Goal: Information Seeking & Learning: Check status

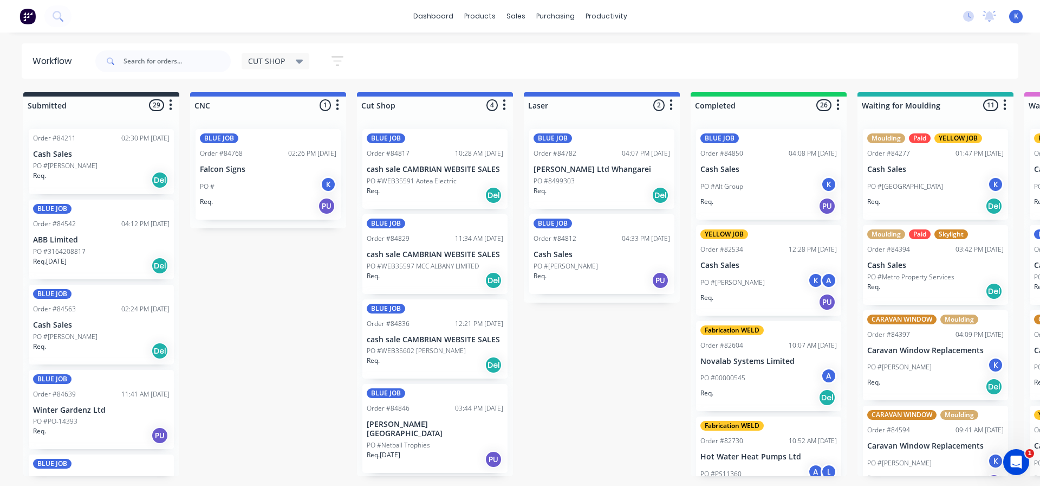
scroll to position [1803, 0]
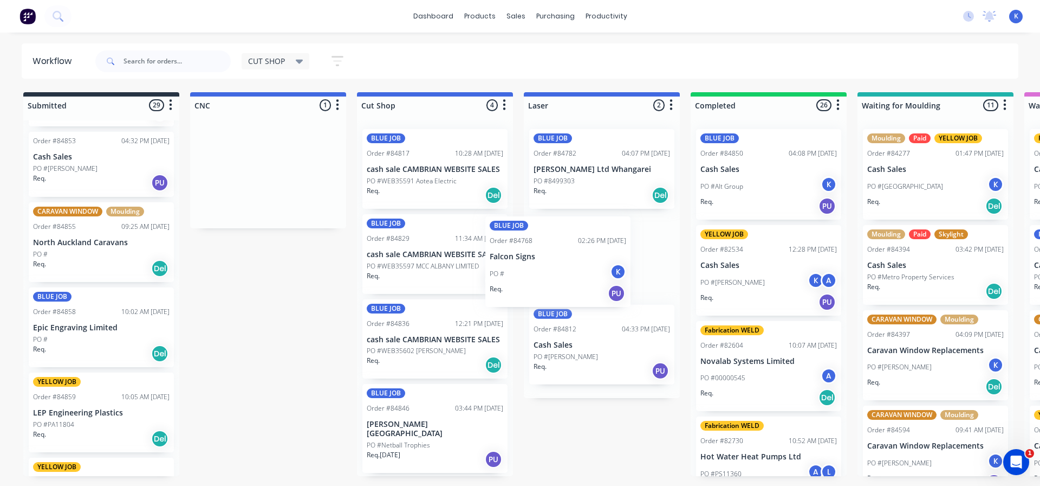
drag, startPoint x: 255, startPoint y: 191, endPoint x: 522, endPoint y: 262, distance: 276.5
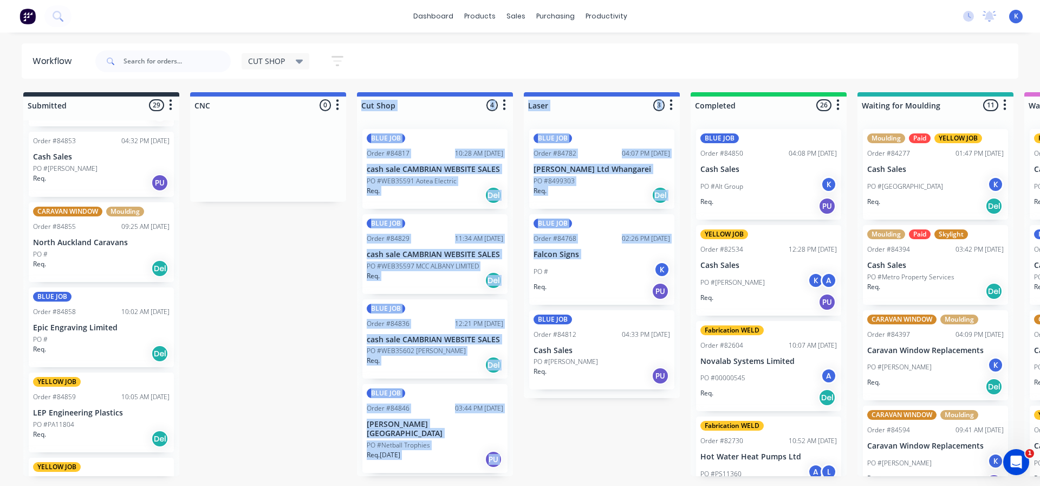
drag, startPoint x: 1000, startPoint y: 41, endPoint x: 291, endPoint y: 223, distance: 731.6
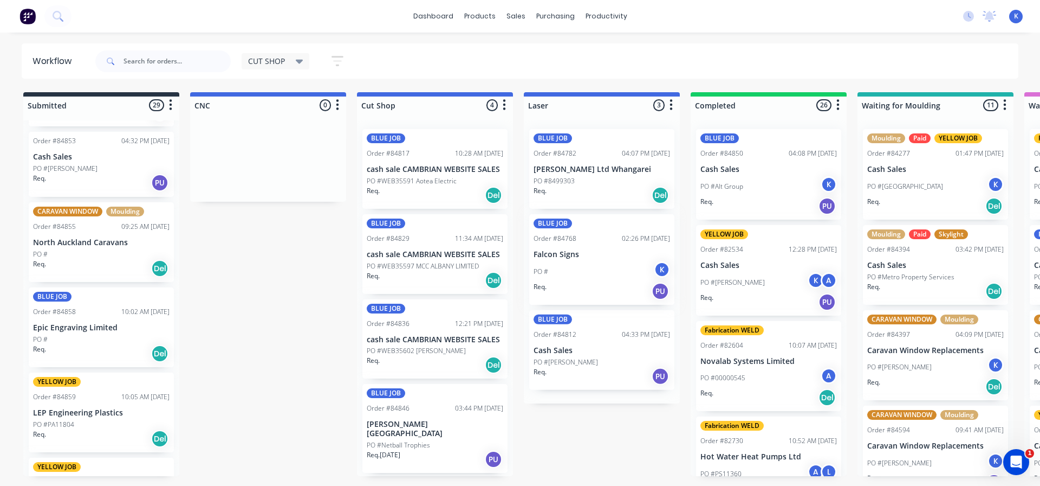
click at [592, 268] on div "BLUE JOB Order #84782 04:07 PM [DATE] [PERSON_NAME] Ltd Whangarei PO #8499303 R…" at bounding box center [602, 261] width 156 height 283
drag, startPoint x: 601, startPoint y: 274, endPoint x: 643, endPoint y: 275, distance: 41.2
click at [643, 275] on div "BLUE JOB Order #84782 04:07 PM [DATE] [PERSON_NAME] Ltd Whangarei PO #8499303 R…" at bounding box center [602, 261] width 156 height 283
drag, startPoint x: 752, startPoint y: 232, endPoint x: 747, endPoint y: 231, distance: 5.7
click at [748, 231] on div "BLUE JOB Order #84850 04:08 PM [DATE] Cash Sales PO #Alt Group K Req. PU YELLOW…" at bounding box center [769, 297] width 156 height 355
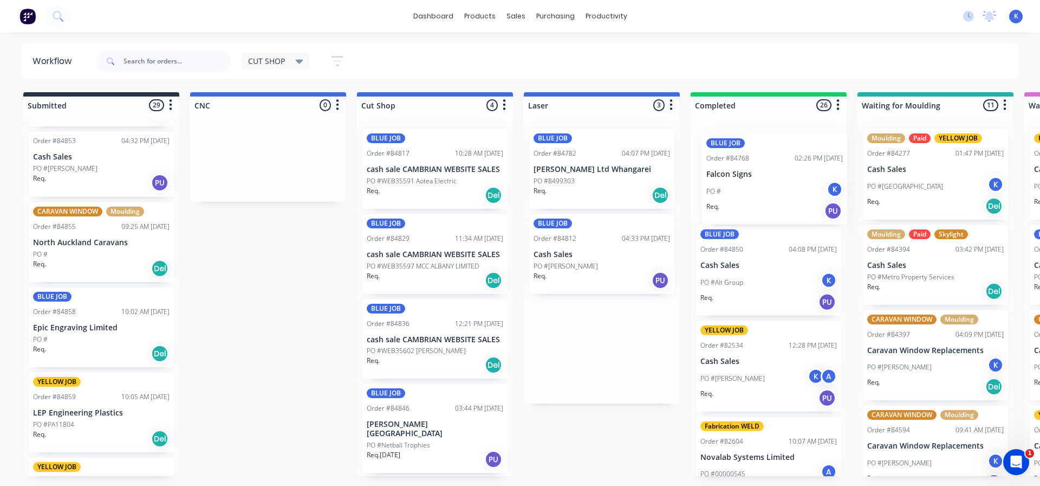
drag, startPoint x: 546, startPoint y: 235, endPoint x: 722, endPoint y: 156, distance: 192.8
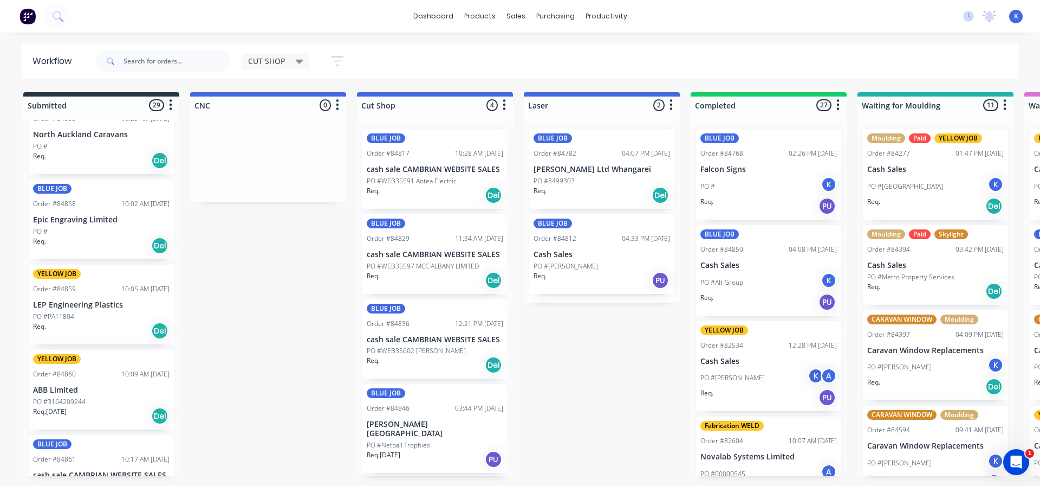
scroll to position [1911, 0]
click at [92, 224] on div "BLUE JOB Order #84858 10:02 AM [DATE] Epic Engraving Limited PO # Req. Del" at bounding box center [101, 219] width 145 height 80
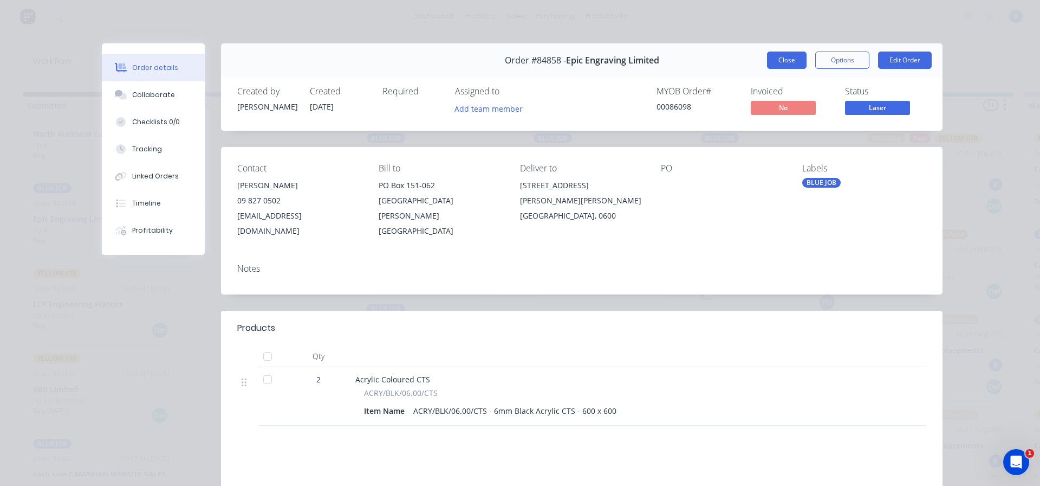
click at [779, 61] on button "Close" at bounding box center [787, 59] width 40 height 17
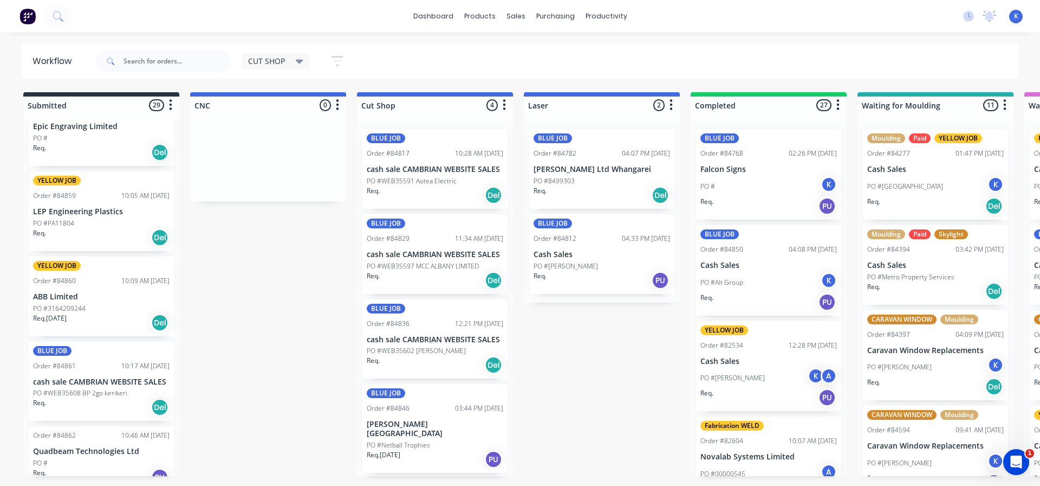
scroll to position [2020, 0]
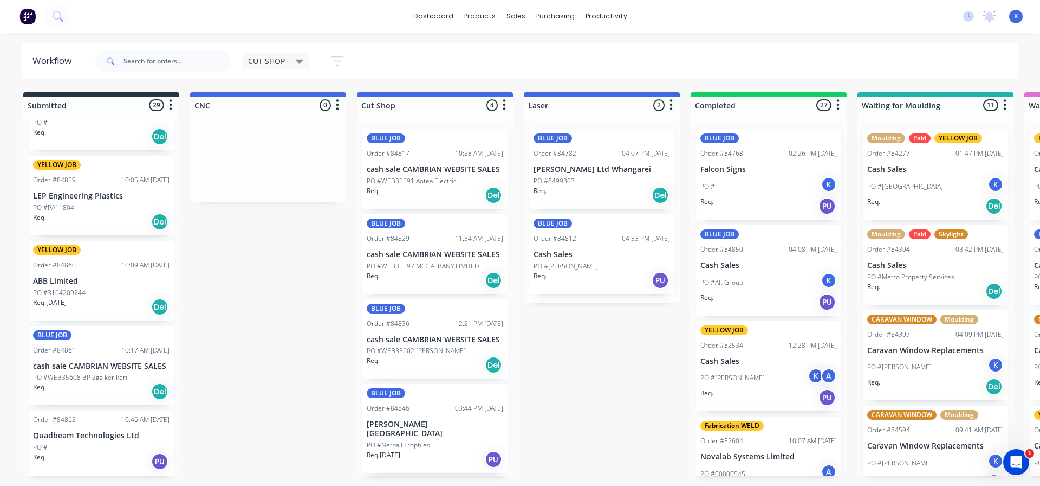
click at [87, 284] on p "ABB Limited" at bounding box center [101, 280] width 137 height 9
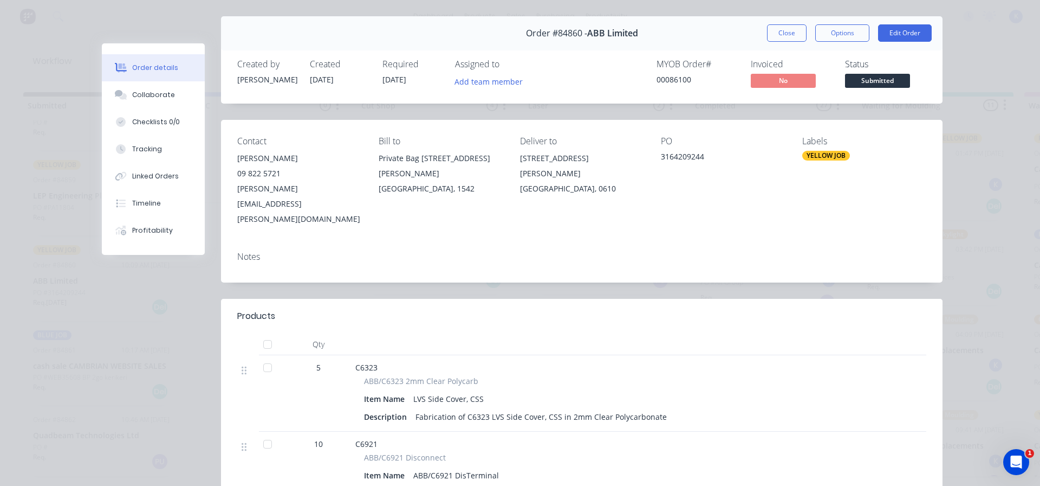
scroll to position [54, 0]
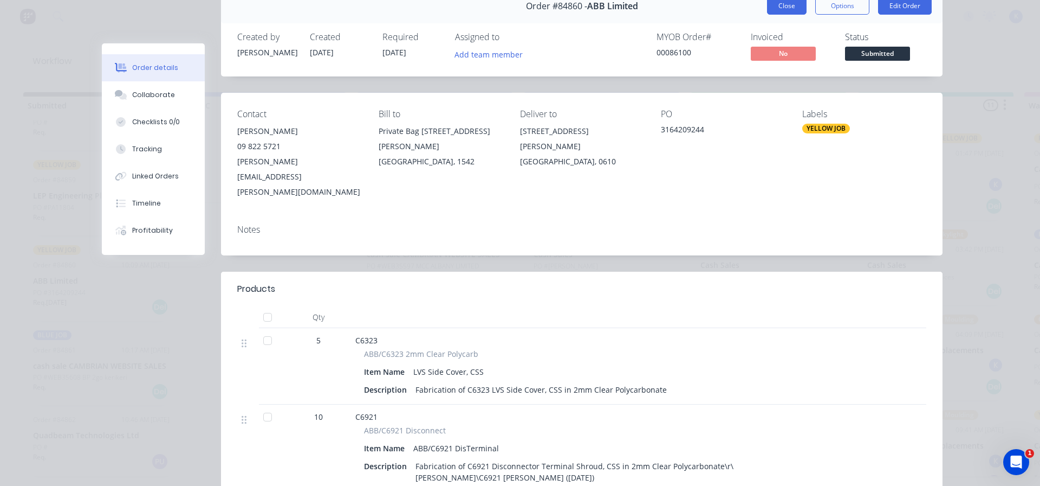
click at [779, 8] on button "Close" at bounding box center [787, 5] width 40 height 17
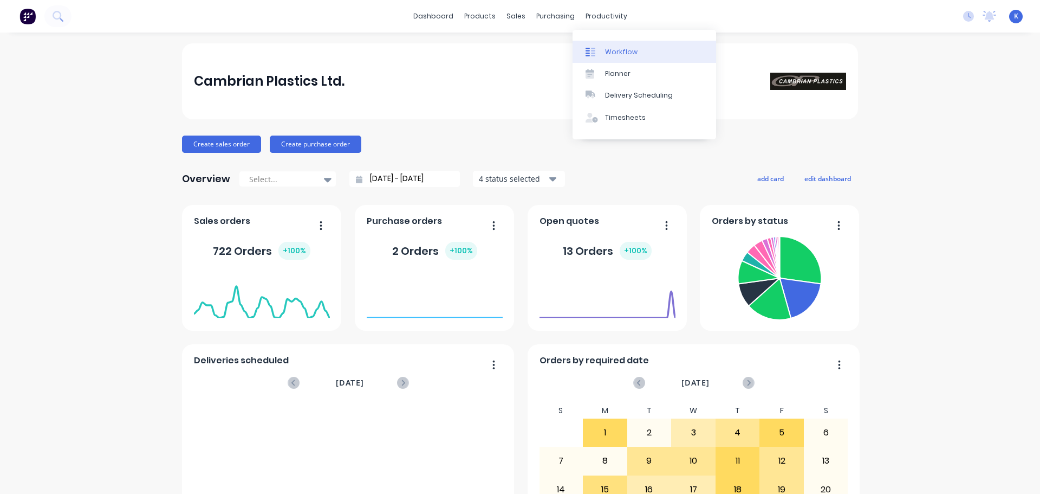
click at [616, 49] on div "Workflow" at bounding box center [621, 52] width 33 height 10
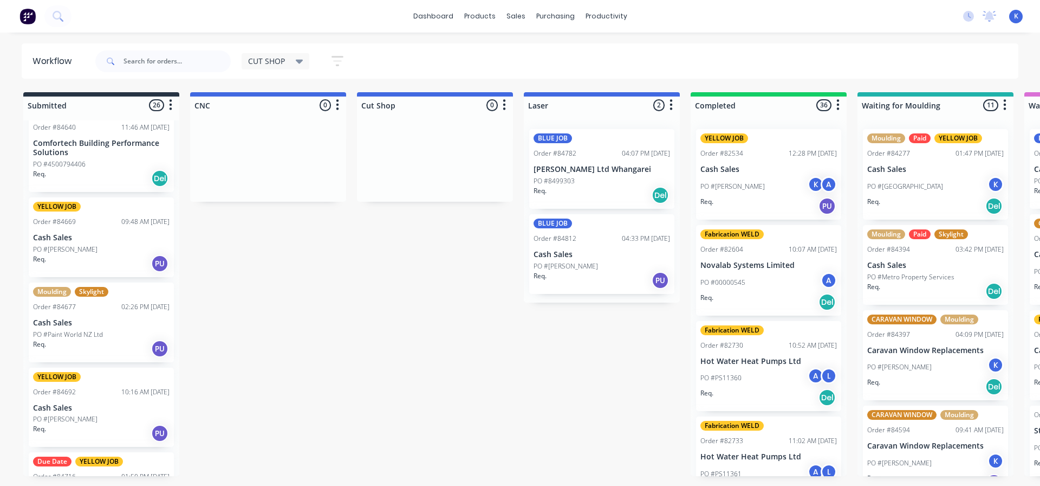
scroll to position [271, 0]
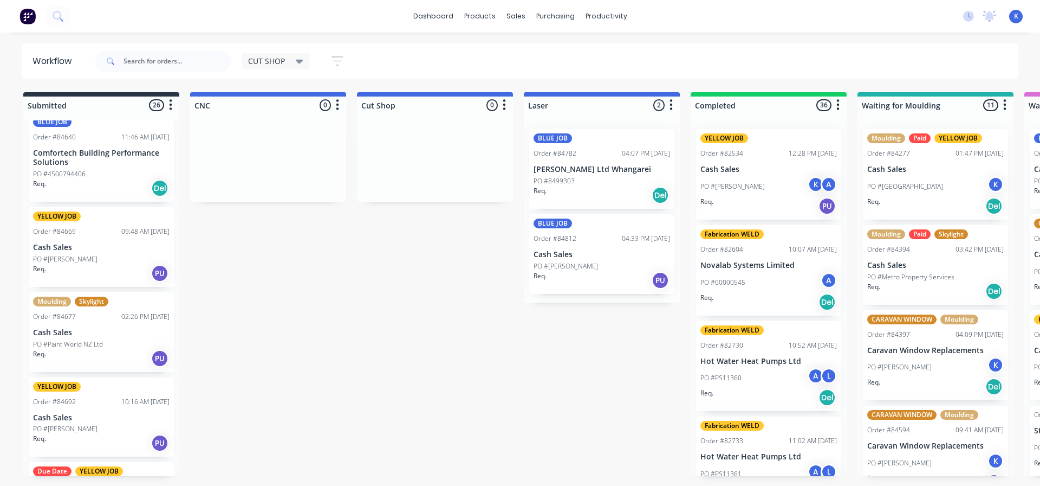
click at [62, 343] on p "PO #Paint World NZ Ltd" at bounding box center [68, 344] width 70 height 10
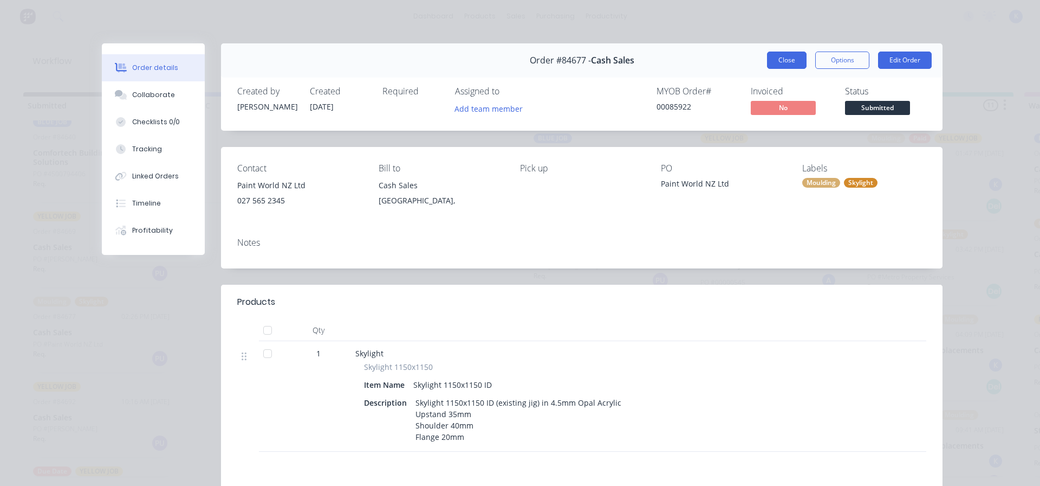
click at [771, 62] on button "Close" at bounding box center [787, 59] width 40 height 17
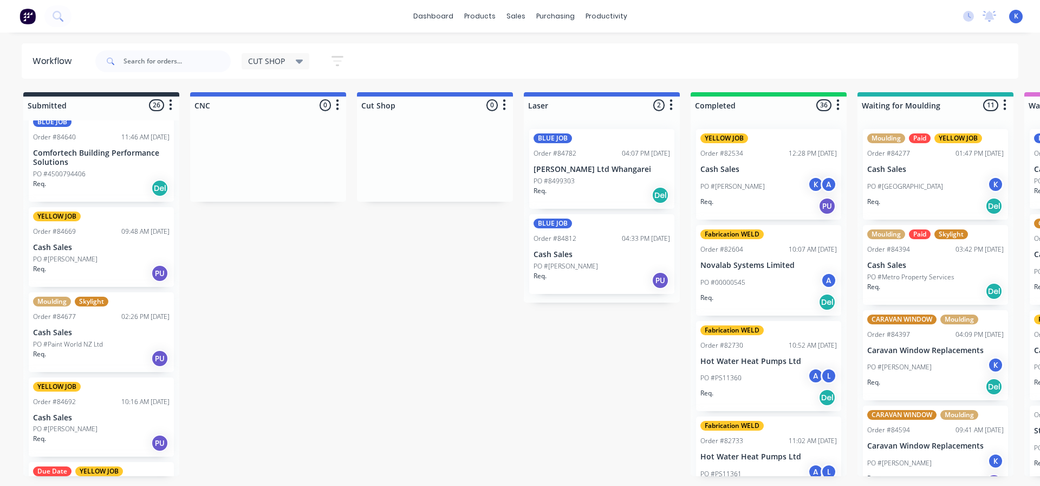
click at [54, 255] on p "PO #[PERSON_NAME]" at bounding box center [65, 259] width 64 height 10
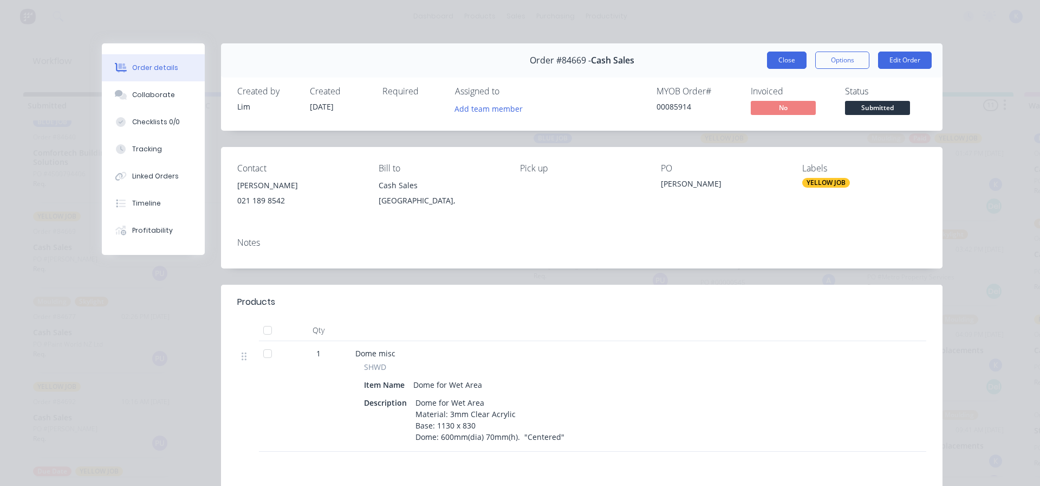
click at [786, 63] on button "Close" at bounding box center [787, 59] width 40 height 17
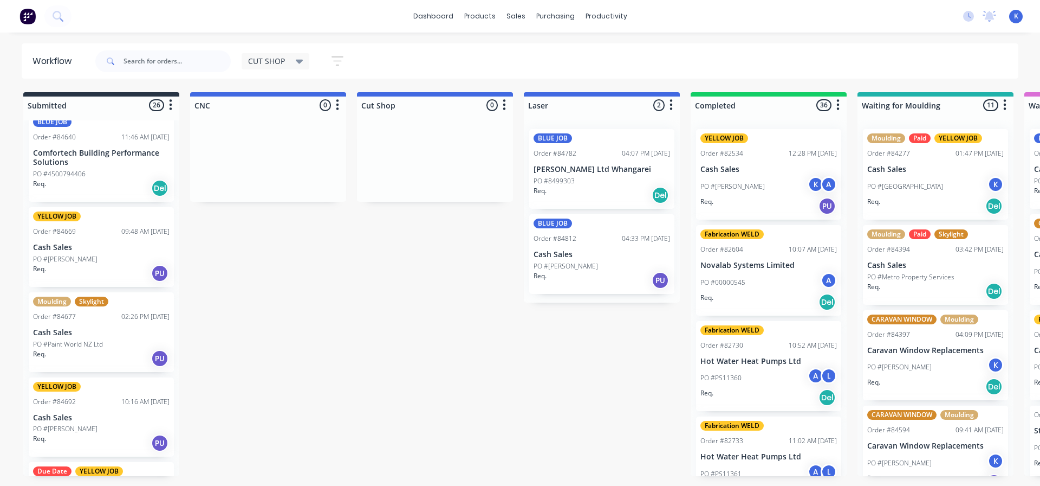
click at [75, 404] on div "Order #84692 10:16 AM 18/09/25" at bounding box center [101, 402] width 137 height 10
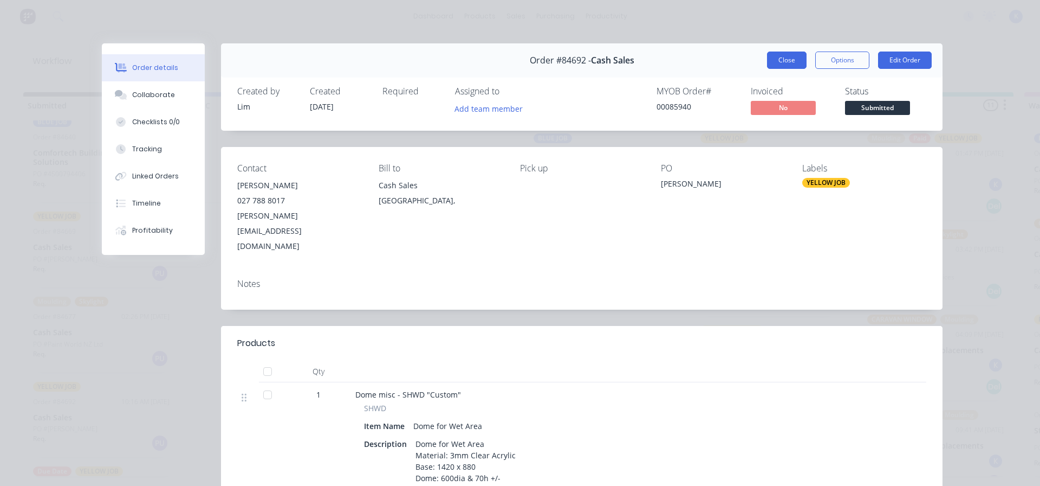
click at [769, 60] on button "Close" at bounding box center [787, 59] width 40 height 17
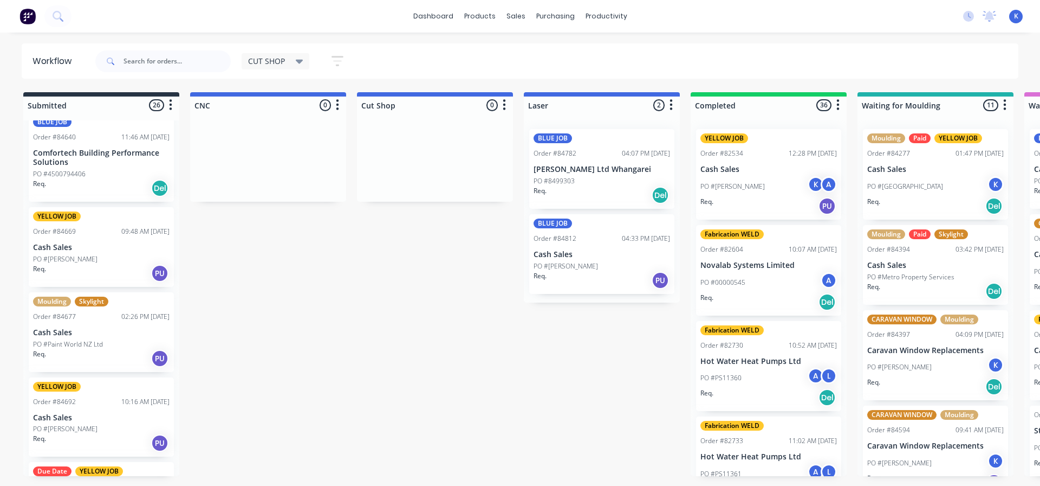
click at [66, 248] on p "Cash Sales" at bounding box center [101, 247] width 137 height 9
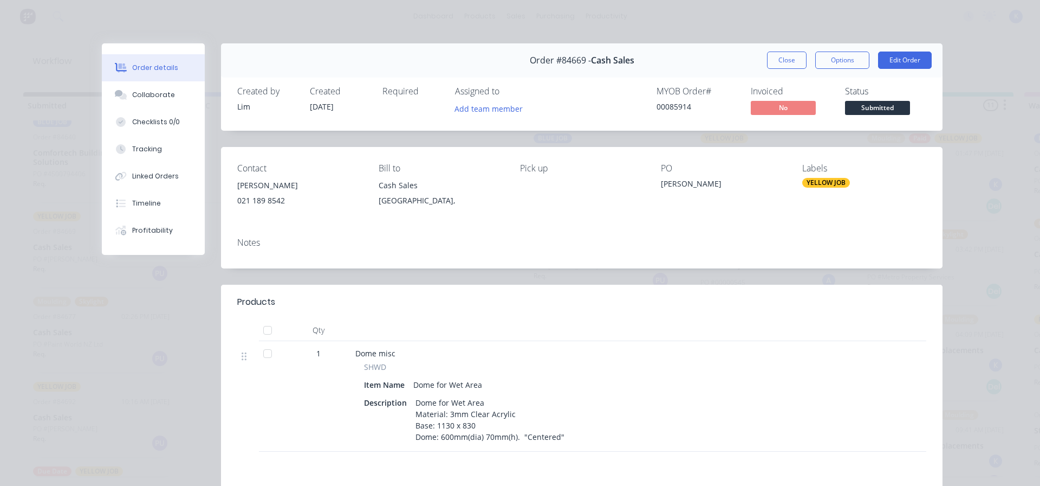
click at [773, 65] on button "Close" at bounding box center [787, 59] width 40 height 17
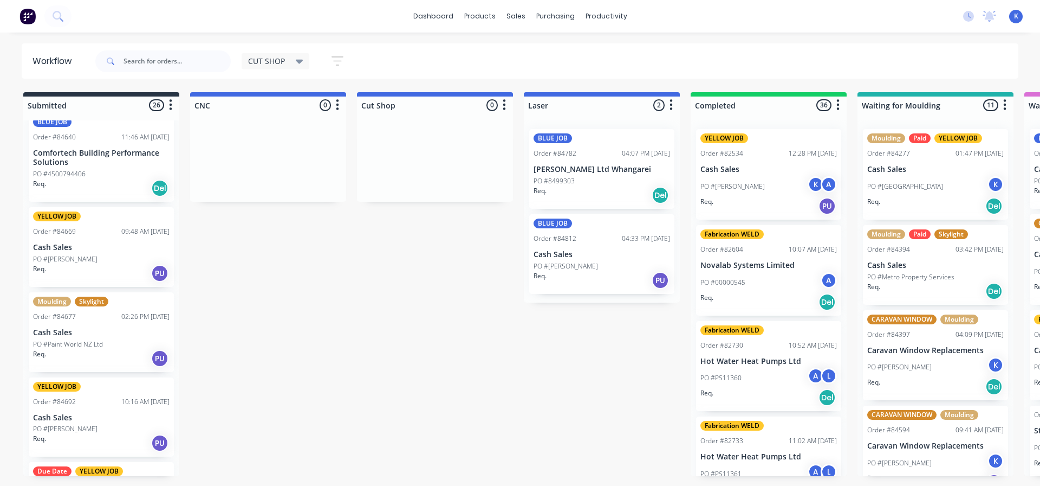
click at [65, 421] on p "Cash Sales" at bounding box center [101, 417] width 137 height 9
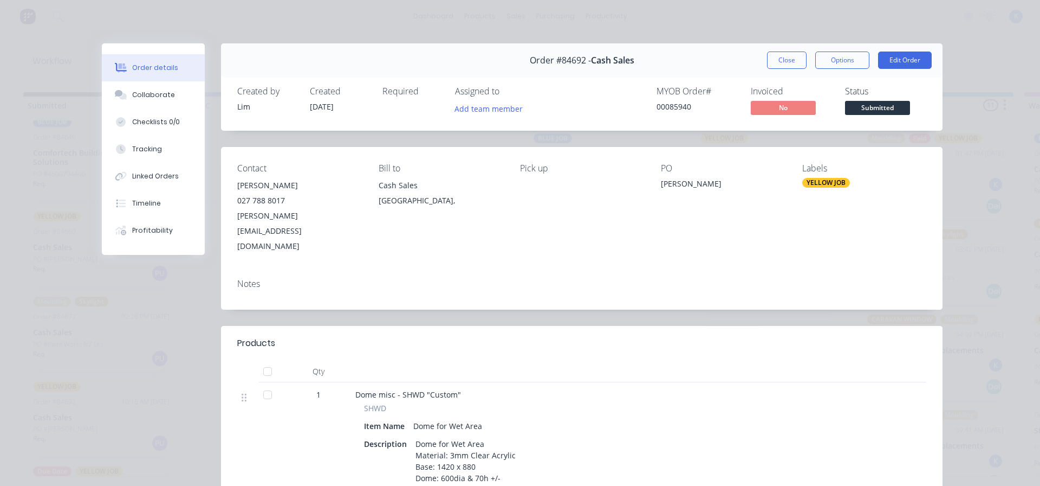
drag, startPoint x: 785, startPoint y: 56, endPoint x: 451, endPoint y: 205, distance: 365.8
click at [785, 56] on button "Close" at bounding box center [787, 59] width 40 height 17
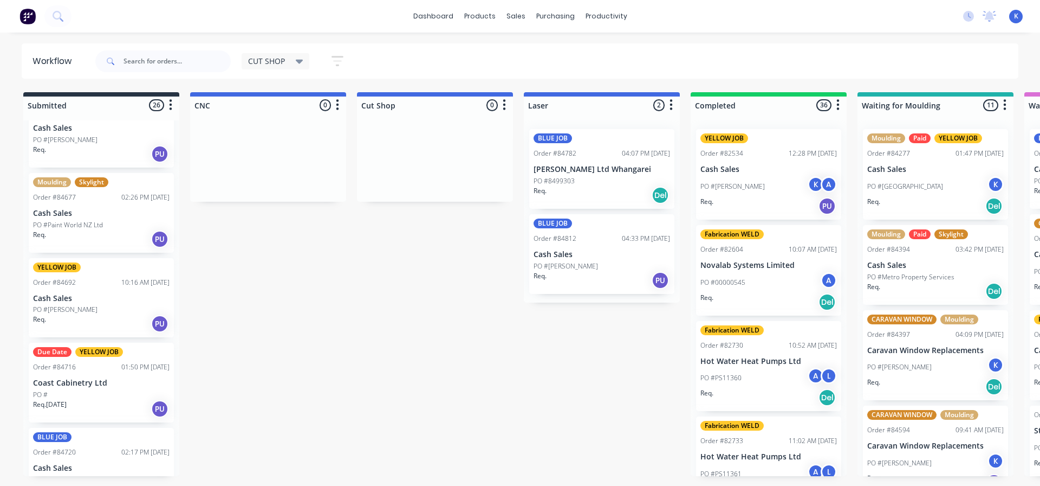
scroll to position [433, 0]
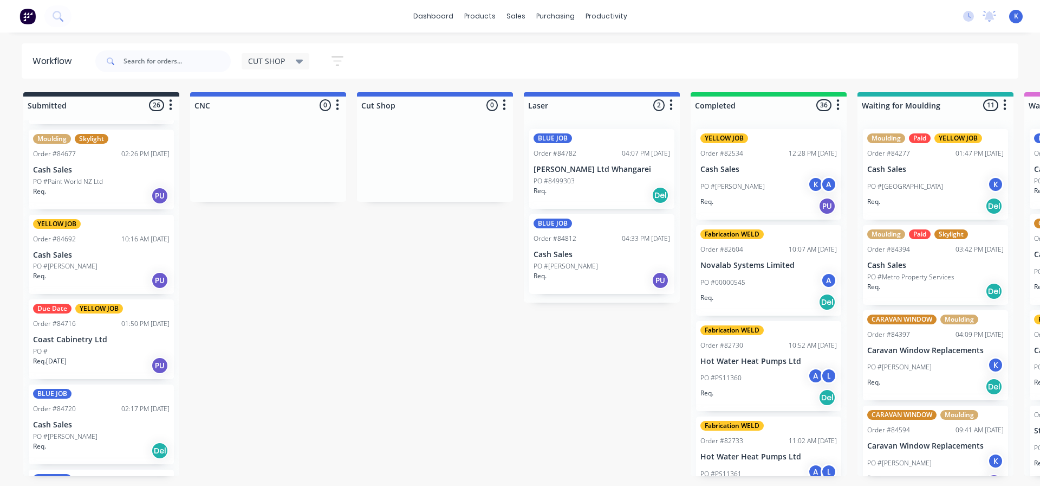
click at [76, 359] on div "Req. 02/10/25 PU" at bounding box center [101, 365] width 137 height 18
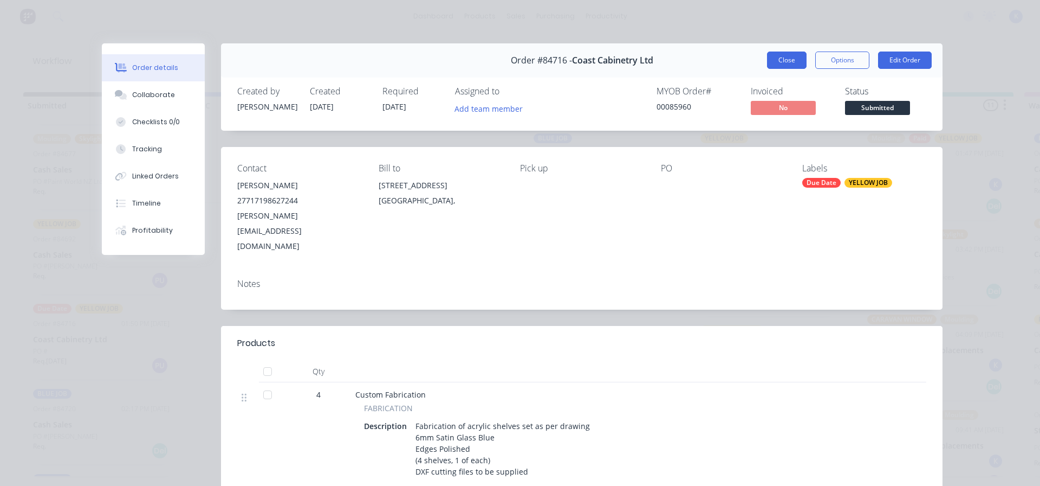
click at [776, 58] on button "Close" at bounding box center [787, 59] width 40 height 17
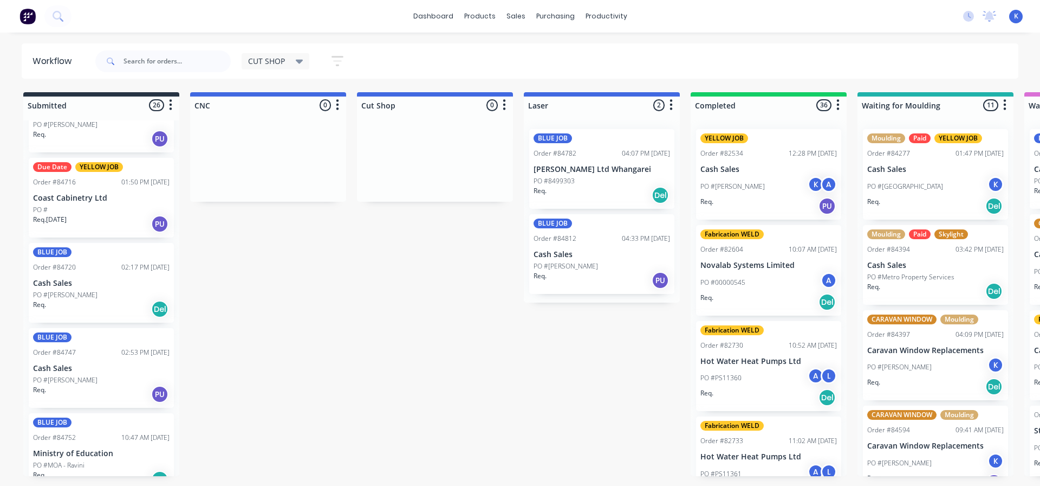
scroll to position [596, 0]
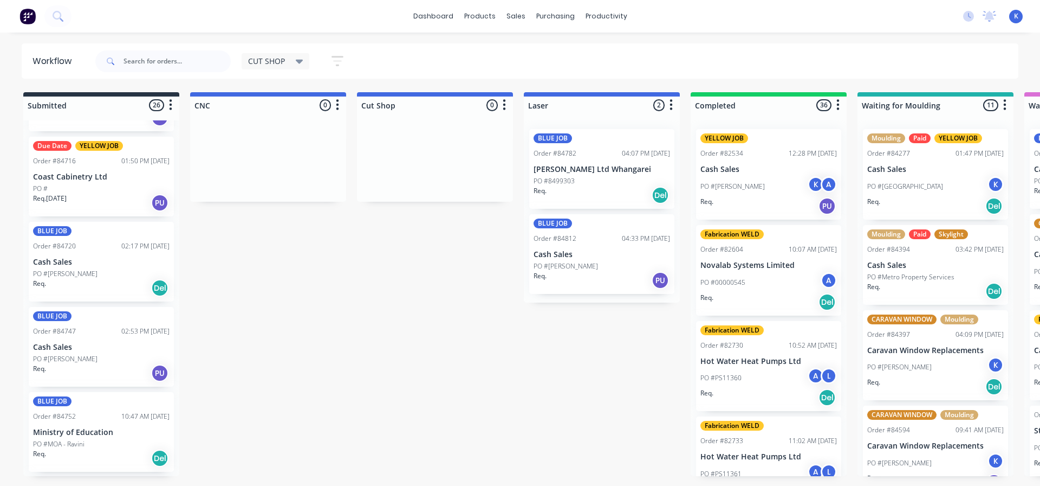
click at [80, 358] on p "PO #[PERSON_NAME]" at bounding box center [65, 359] width 64 height 10
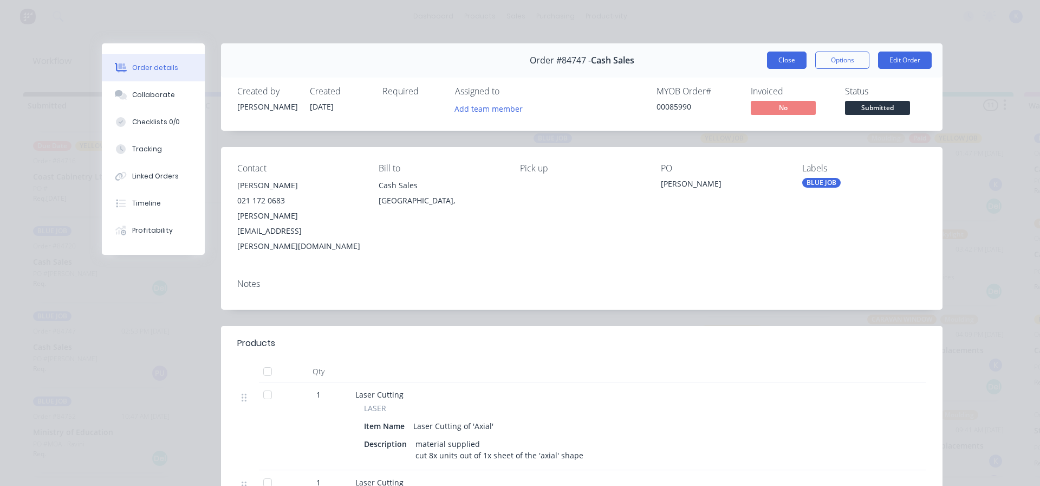
click at [780, 54] on button "Close" at bounding box center [787, 59] width 40 height 17
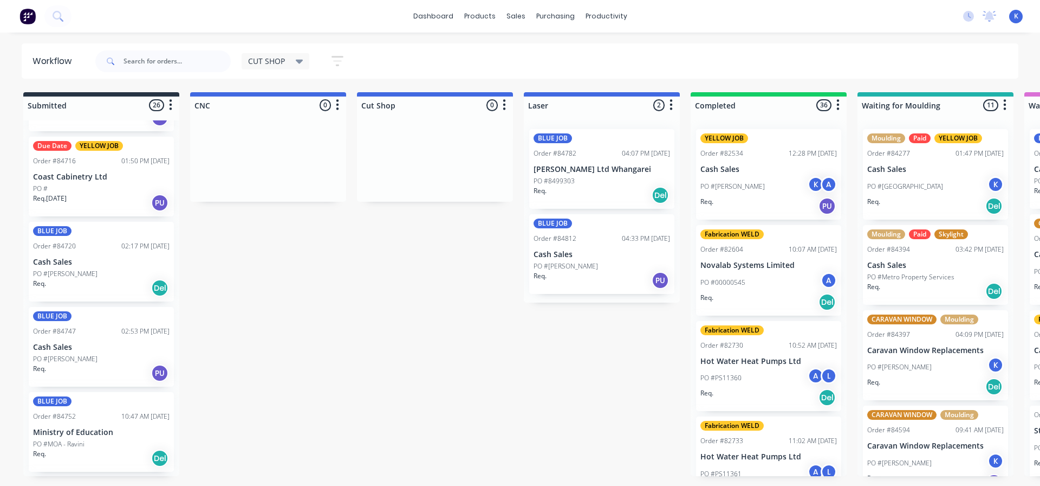
click at [55, 441] on p "PO #MOA - Ravini" at bounding box center [58, 444] width 51 height 10
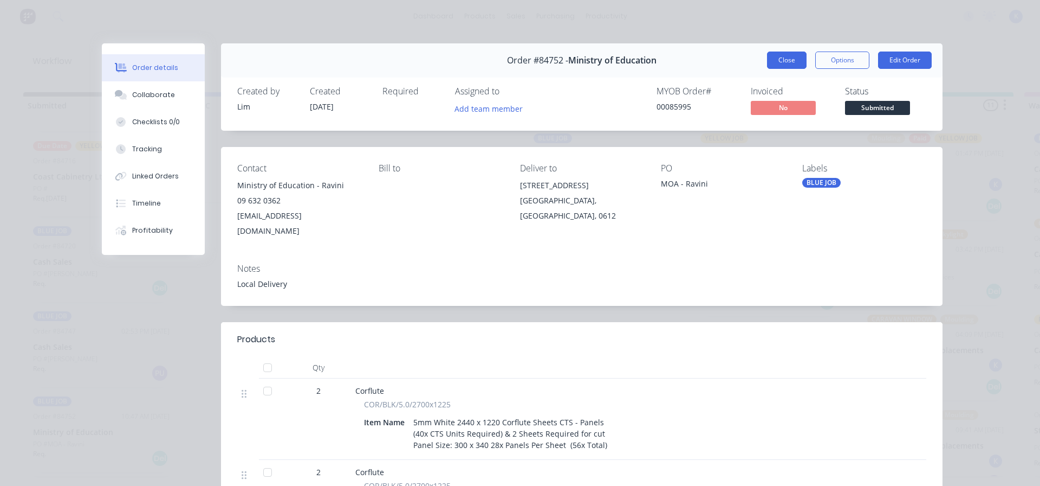
click at [785, 62] on button "Close" at bounding box center [787, 59] width 40 height 17
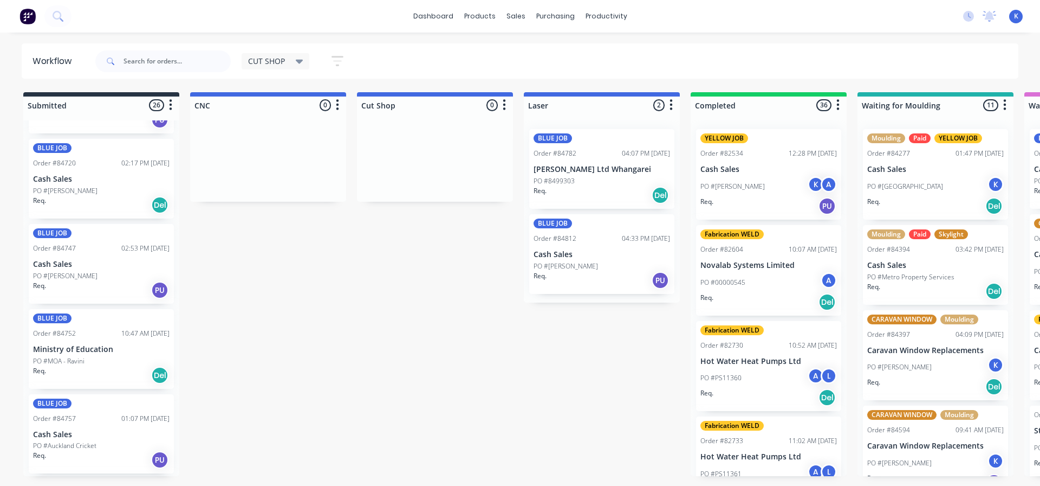
scroll to position [704, 0]
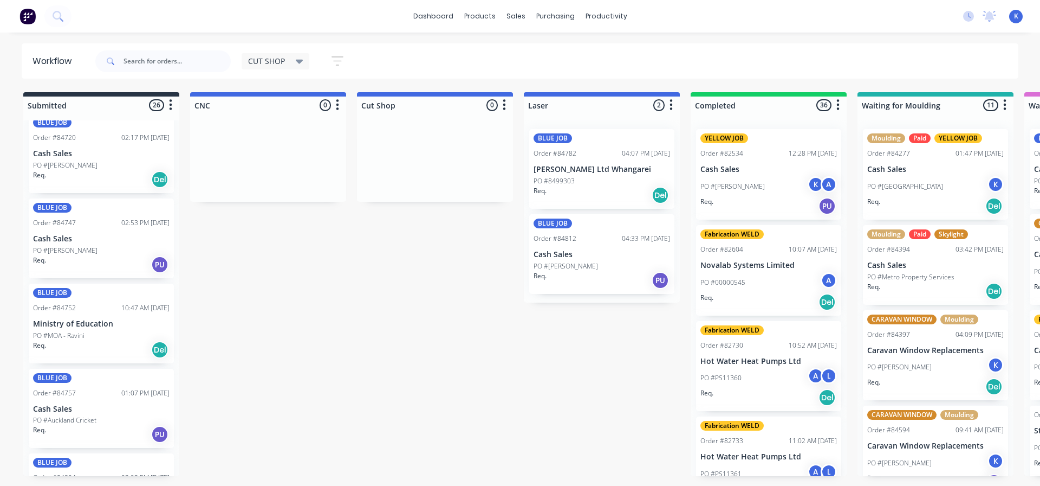
click at [70, 420] on p "PO #Auckland Cricket" at bounding box center [64, 420] width 63 height 10
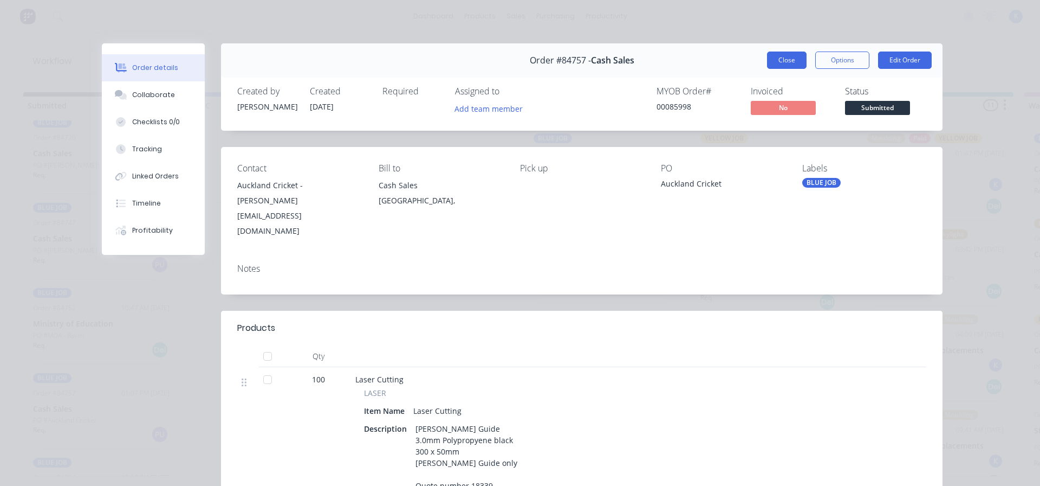
click at [786, 61] on button "Close" at bounding box center [787, 59] width 40 height 17
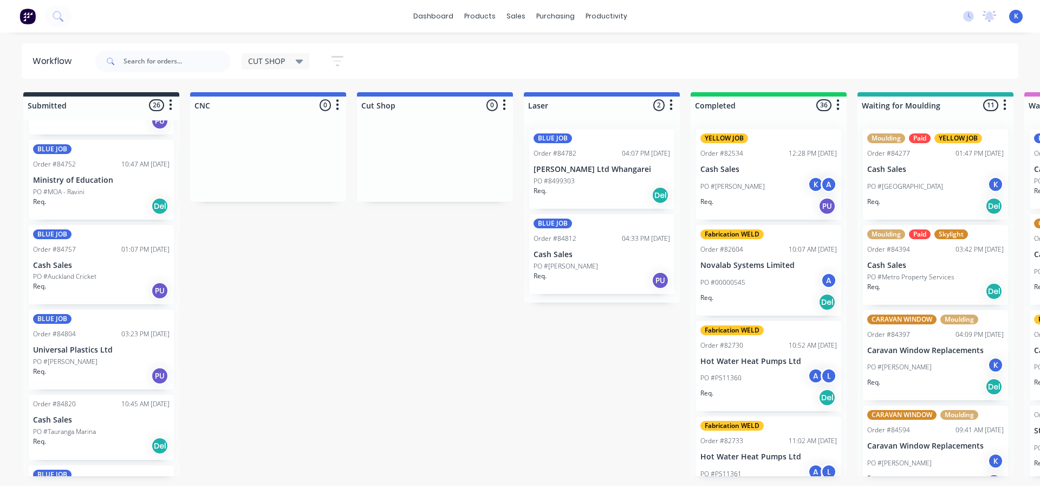
scroll to position [867, 0]
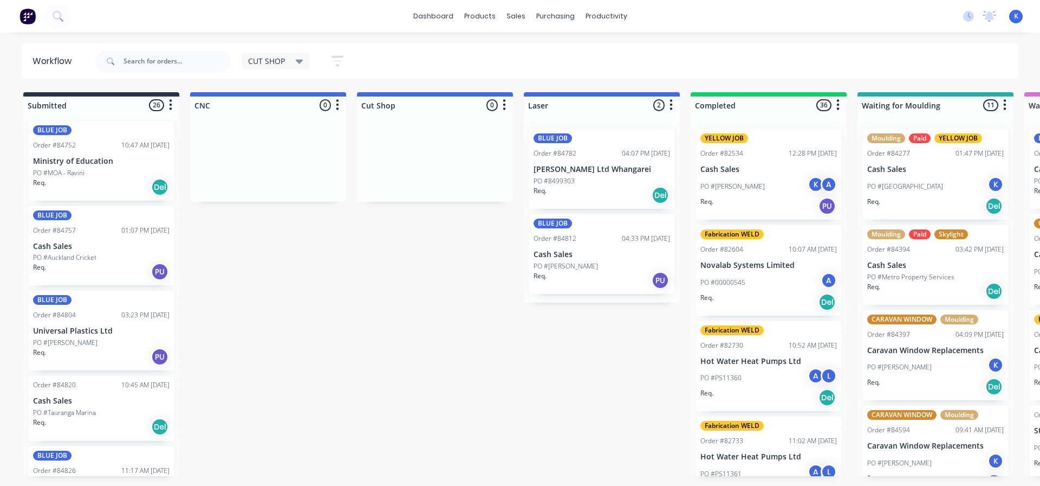
click at [62, 342] on p "PO #[PERSON_NAME]" at bounding box center [65, 343] width 64 height 10
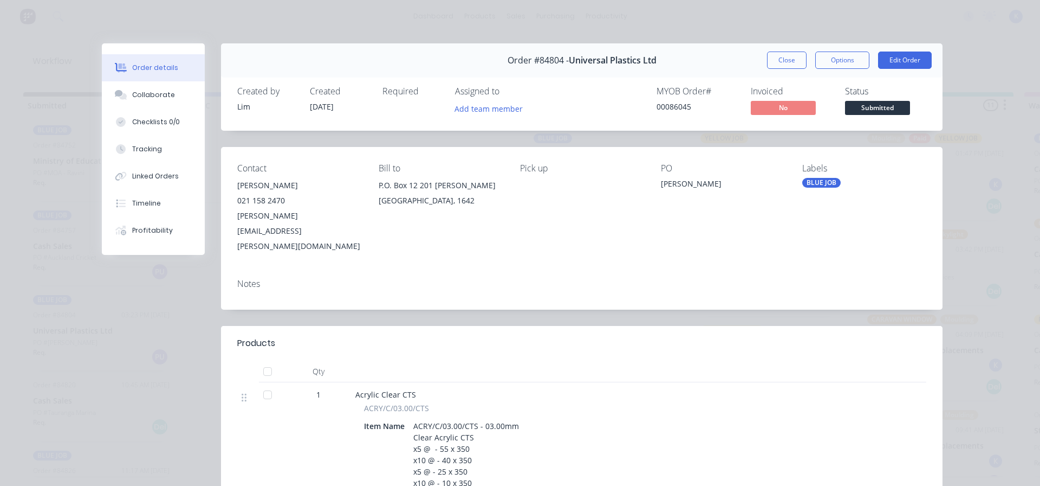
drag, startPoint x: 779, startPoint y: 64, endPoint x: 772, endPoint y: 66, distance: 7.2
click at [779, 64] on button "Close" at bounding box center [787, 59] width 40 height 17
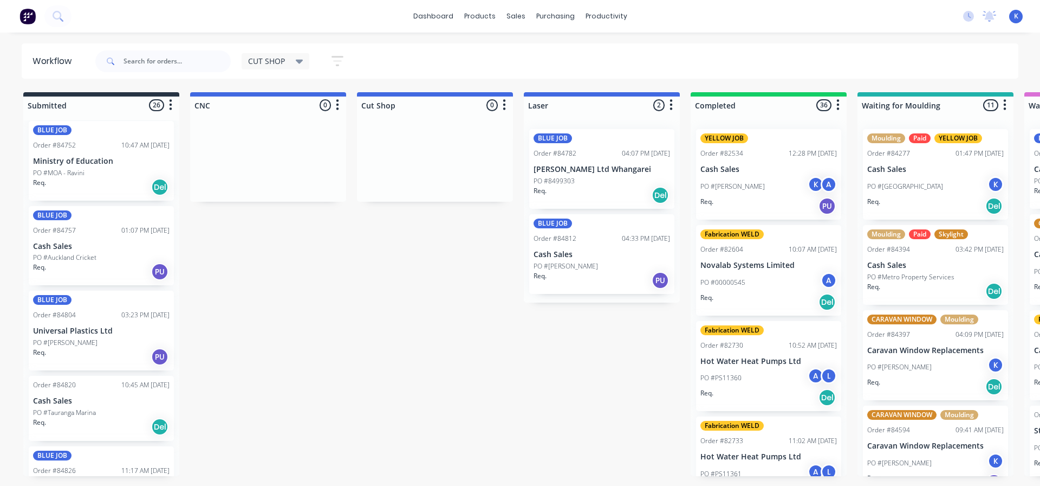
click at [66, 416] on p "PO #Tauranga Marina" at bounding box center [64, 412] width 63 height 10
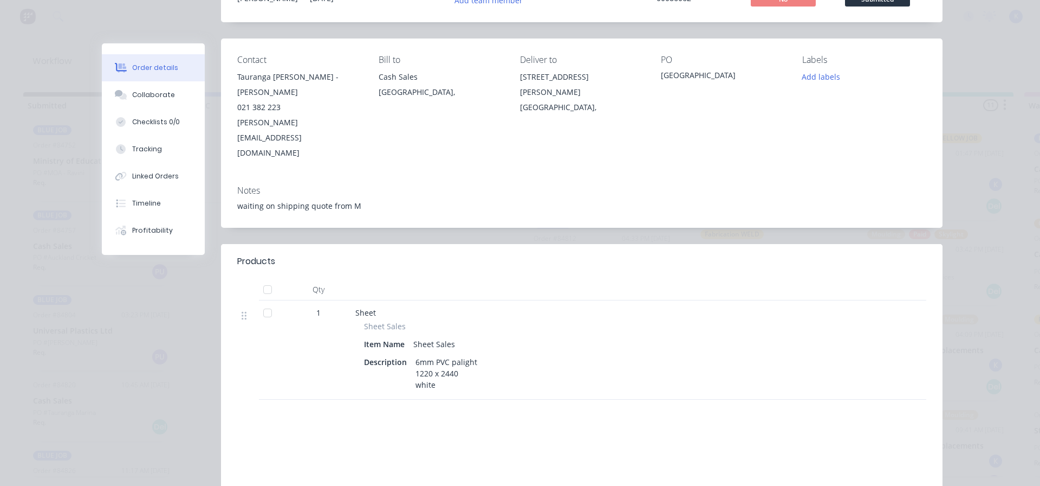
scroll to position [54, 0]
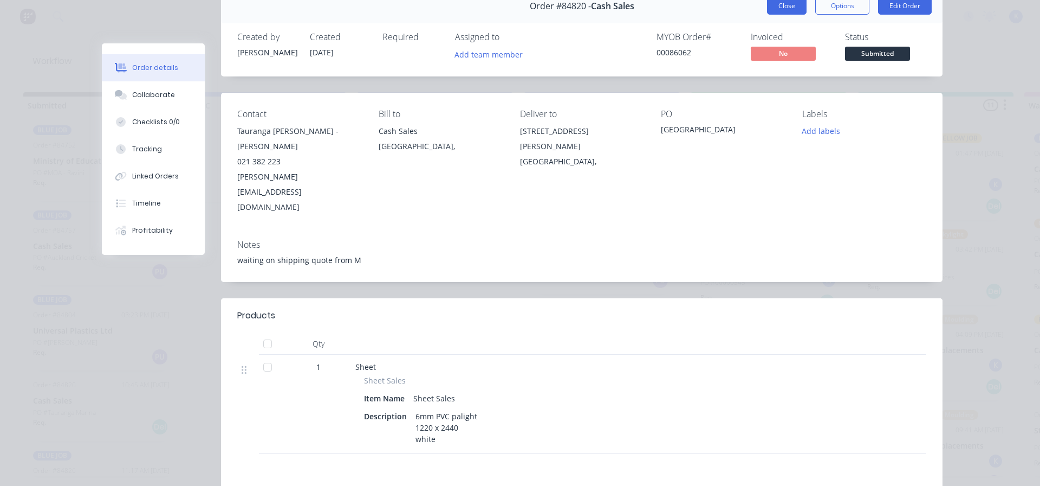
click at [783, 8] on button "Close" at bounding box center [787, 5] width 40 height 17
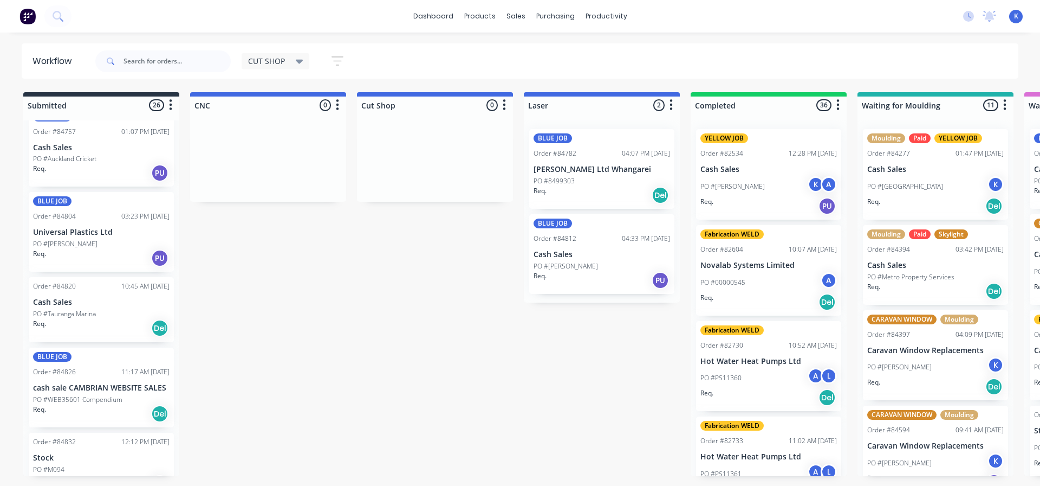
scroll to position [975, 0]
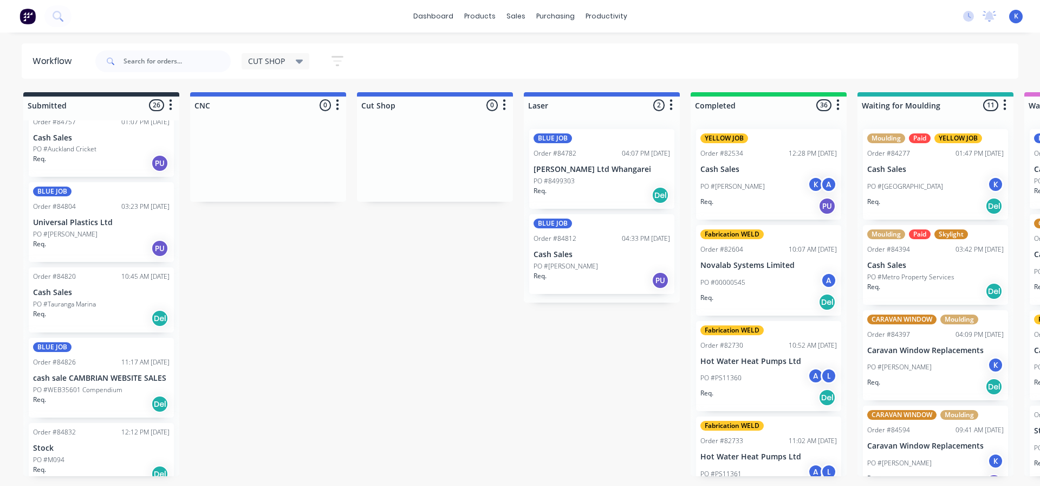
click at [86, 381] on p "cash sale CAMBRIAN WEBSITE SALES" at bounding box center [101, 377] width 137 height 9
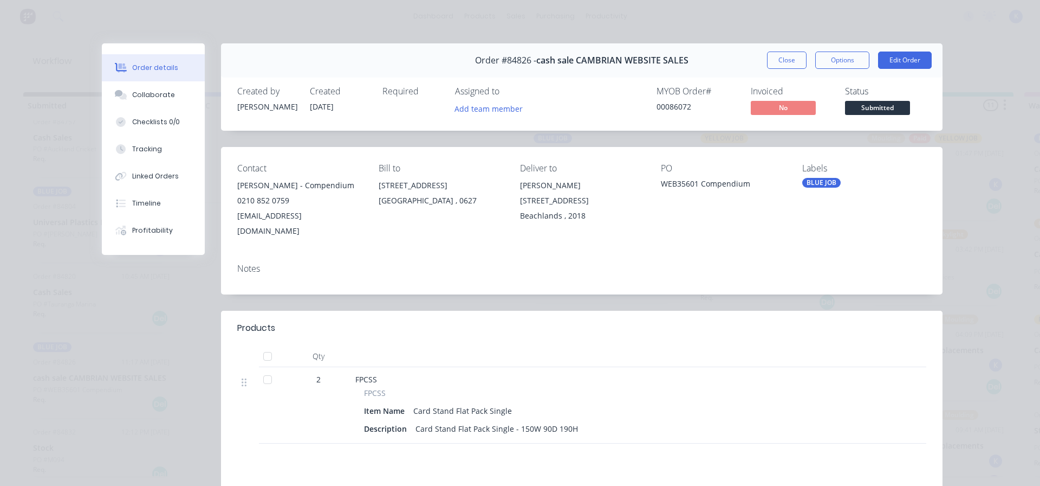
click at [779, 48] on div "Order #84826 - cash sale CAMBRIAN WEBSITE SALES Close Options Edit Order" at bounding box center [582, 60] width 722 height 34
click at [771, 60] on button "Close" at bounding box center [787, 59] width 40 height 17
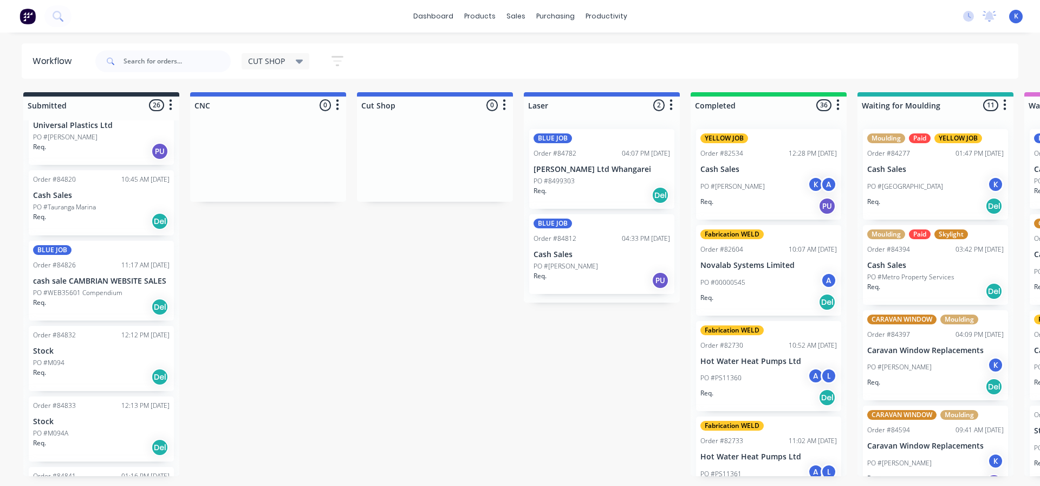
scroll to position [1084, 0]
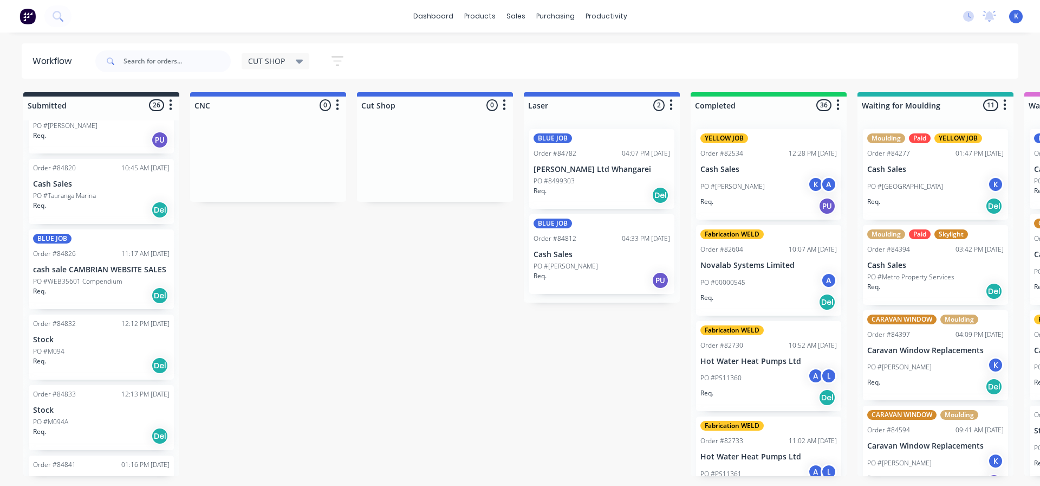
click at [77, 356] on div "Req. Del" at bounding box center [101, 365] width 137 height 18
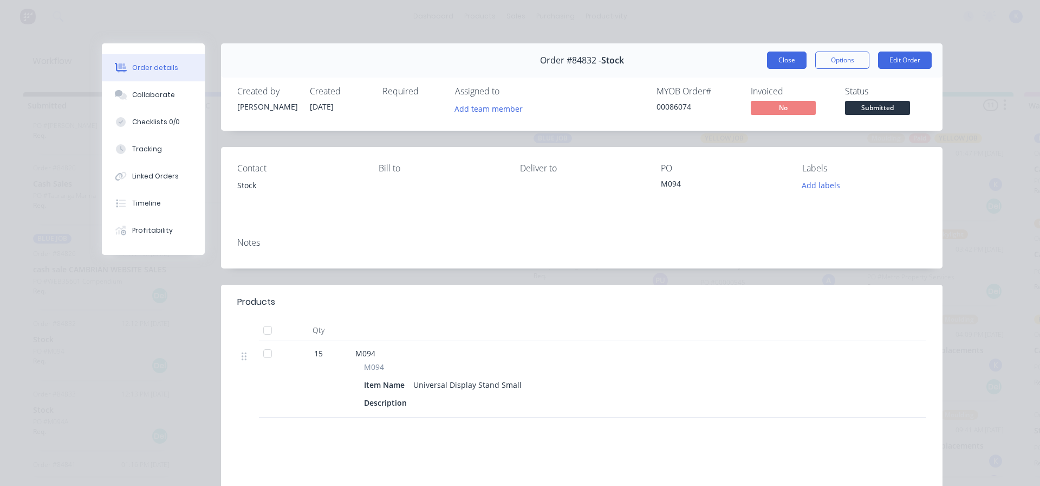
click at [779, 53] on button "Close" at bounding box center [787, 59] width 40 height 17
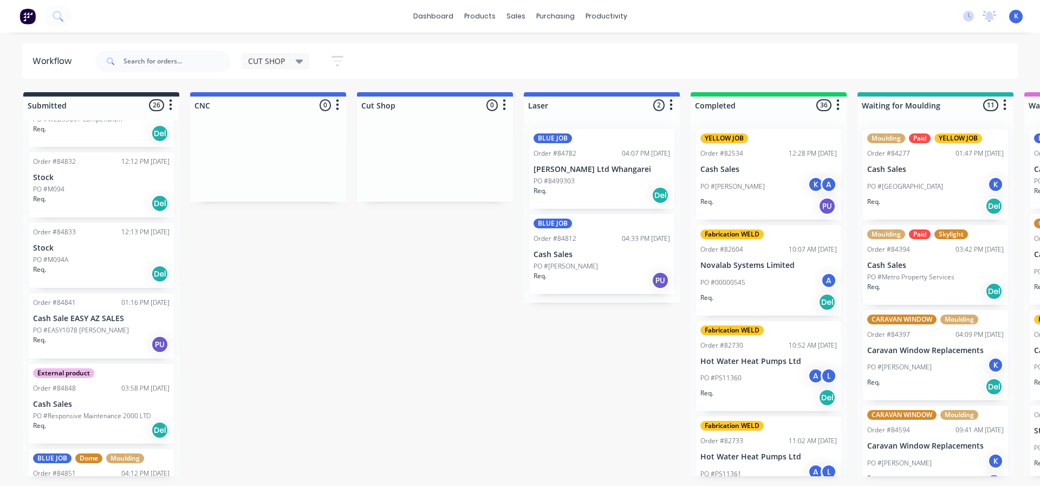
scroll to position [1246, 0]
click at [81, 334] on div "Req. PU" at bounding box center [101, 343] width 137 height 18
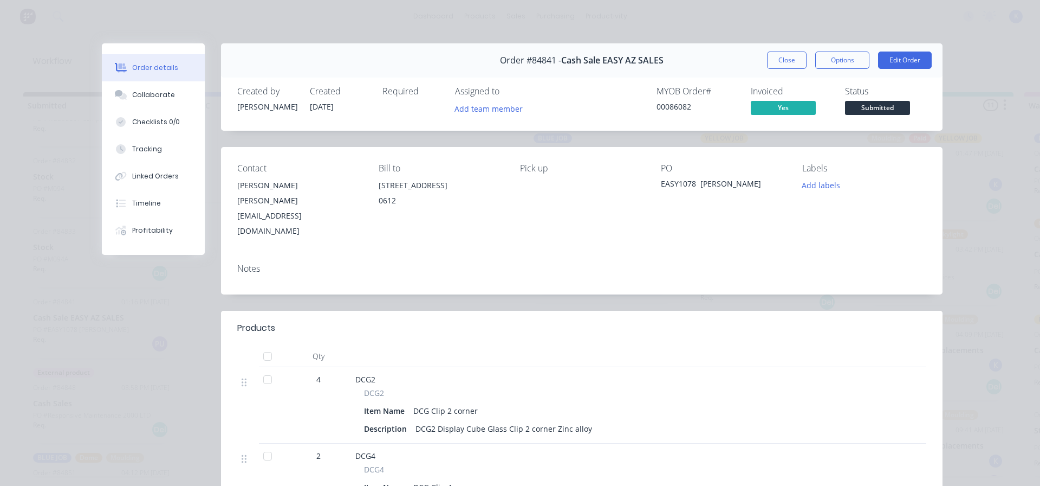
click at [763, 70] on div "Order #84841 - Cash Sale EASY AZ SALES Close Options Edit Order" at bounding box center [582, 60] width 722 height 34
click at [776, 58] on button "Close" at bounding box center [787, 59] width 40 height 17
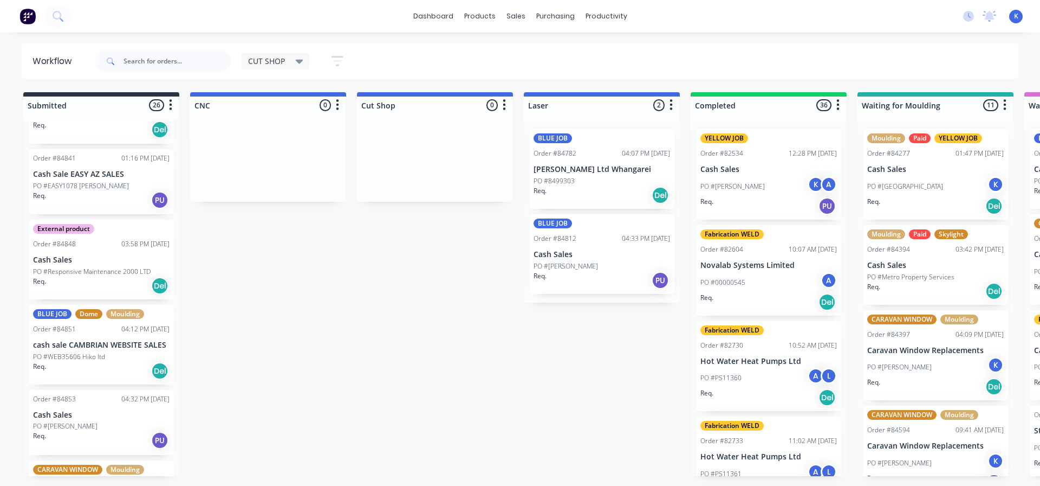
scroll to position [1409, 0]
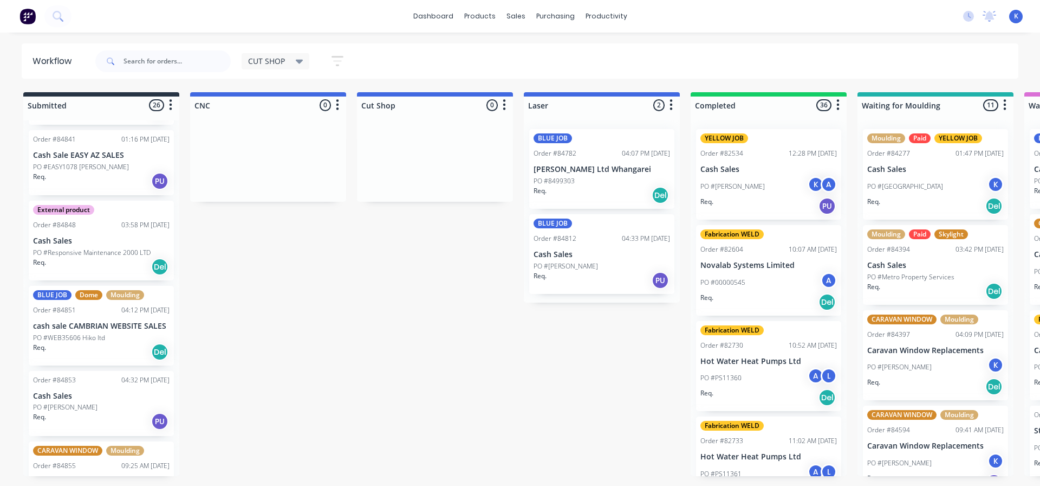
click at [76, 341] on p "PO #WEB35606 Hiko ltd" at bounding box center [69, 338] width 72 height 10
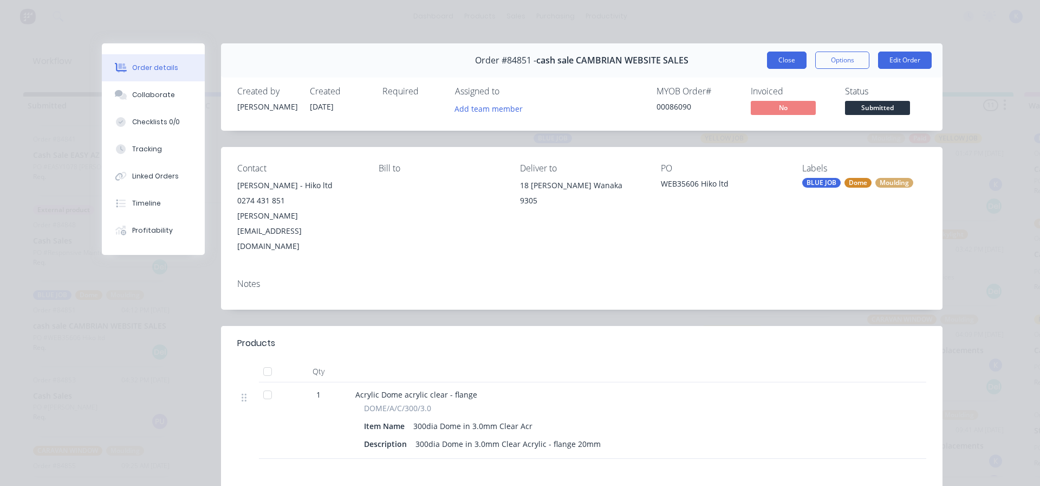
click at [784, 56] on button "Close" at bounding box center [787, 59] width 40 height 17
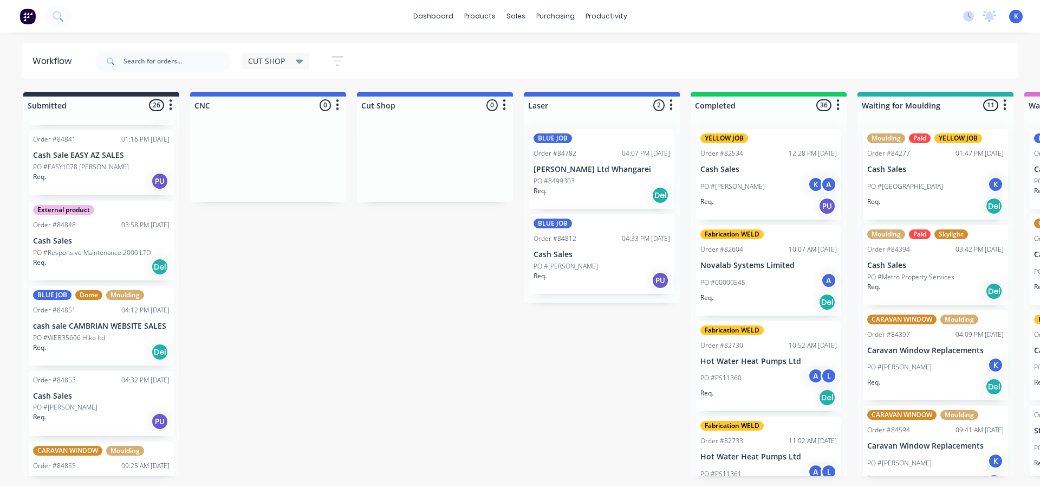
click at [73, 333] on p "PO #WEB35606 Hiko ltd" at bounding box center [69, 338] width 72 height 10
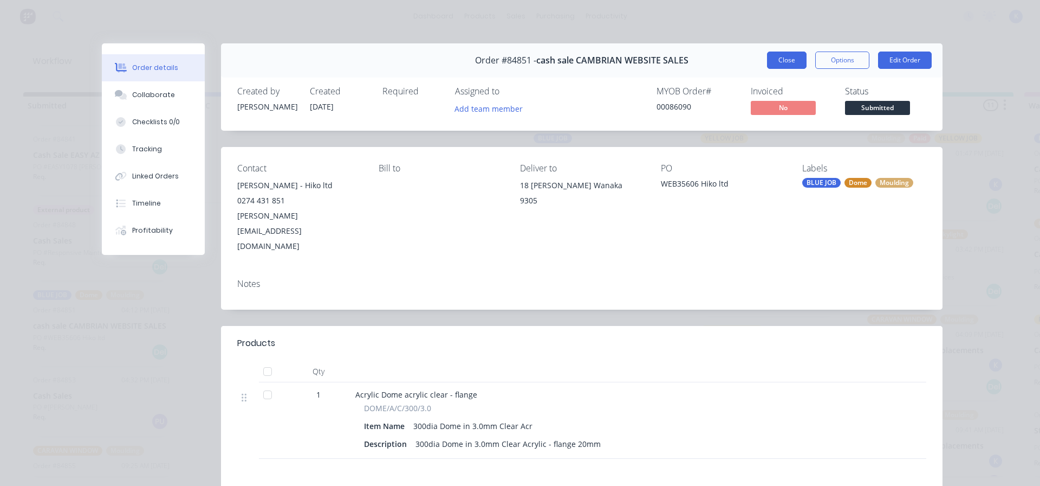
click at [774, 58] on button "Close" at bounding box center [787, 59] width 40 height 17
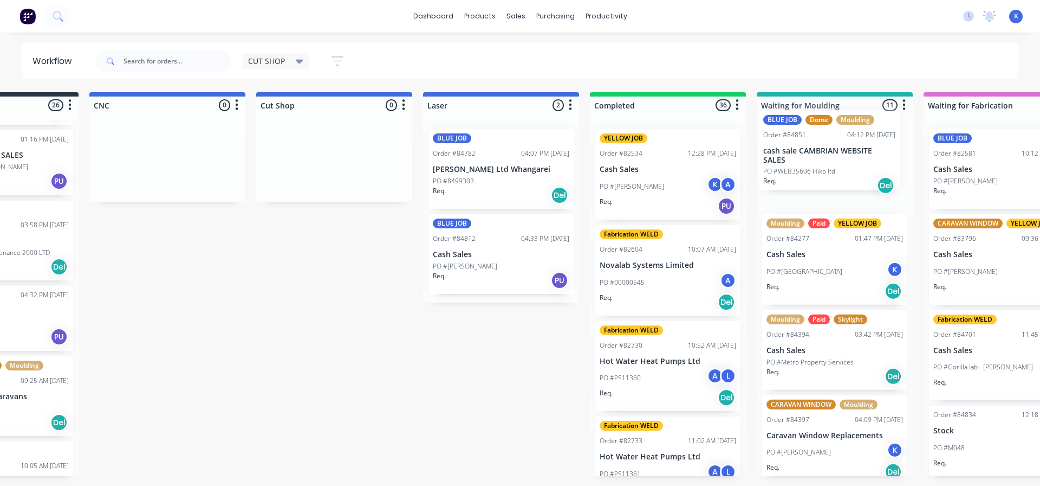
scroll to position [0, 113]
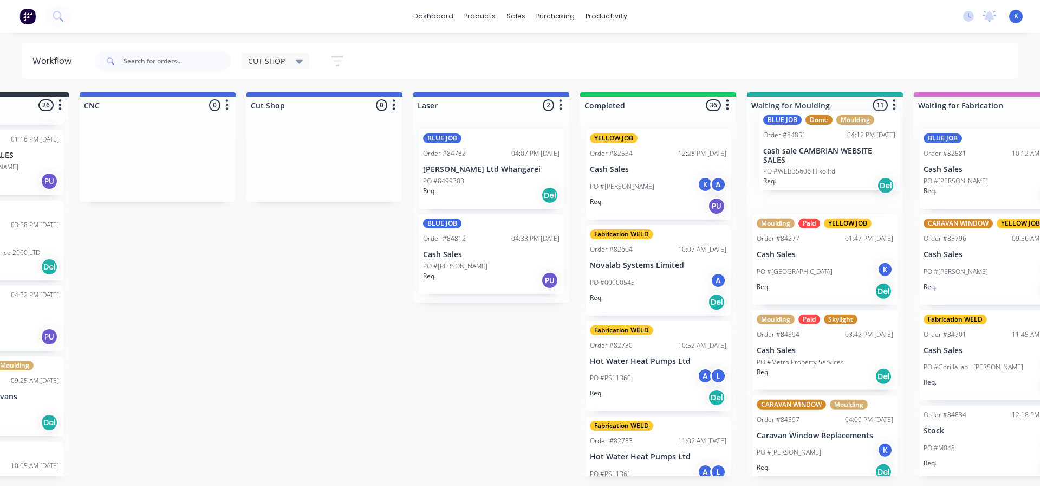
drag, startPoint x: 83, startPoint y: 347, endPoint x: 807, endPoint y: 163, distance: 746.3
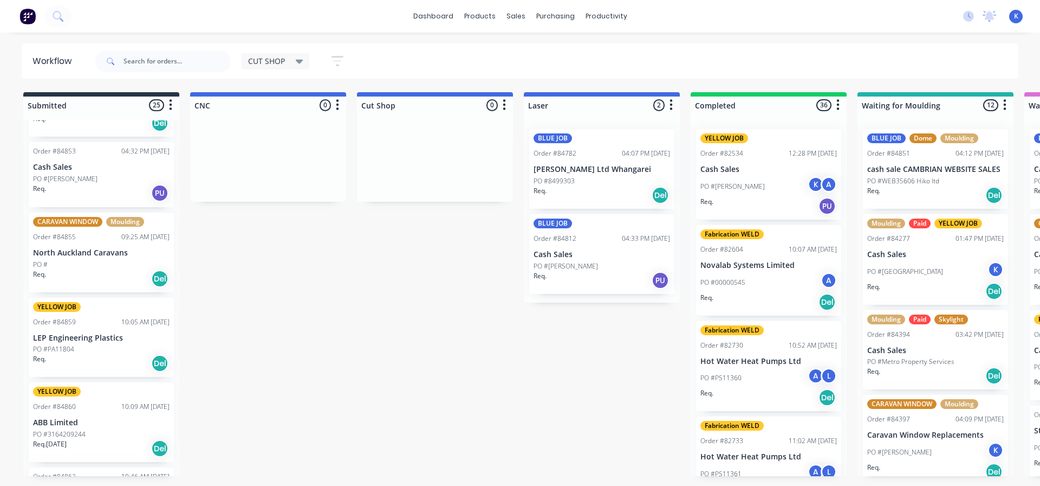
scroll to position [1571, 0]
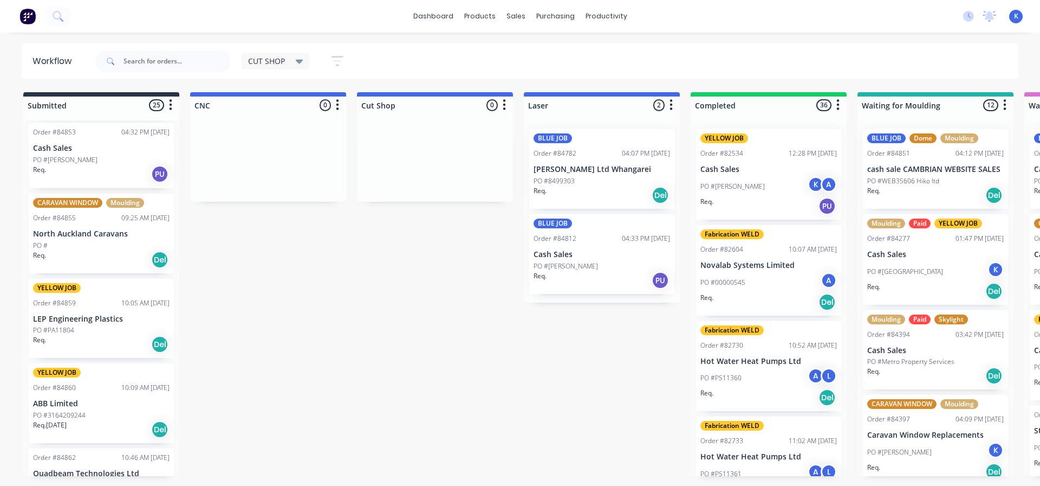
click at [67, 236] on p "North Auckland Caravans" at bounding box center [101, 233] width 137 height 9
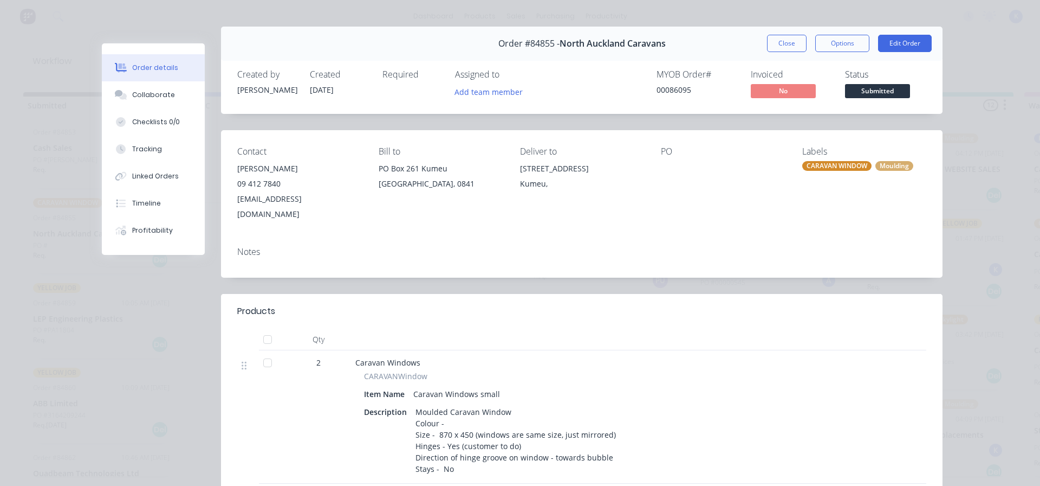
scroll to position [54, 0]
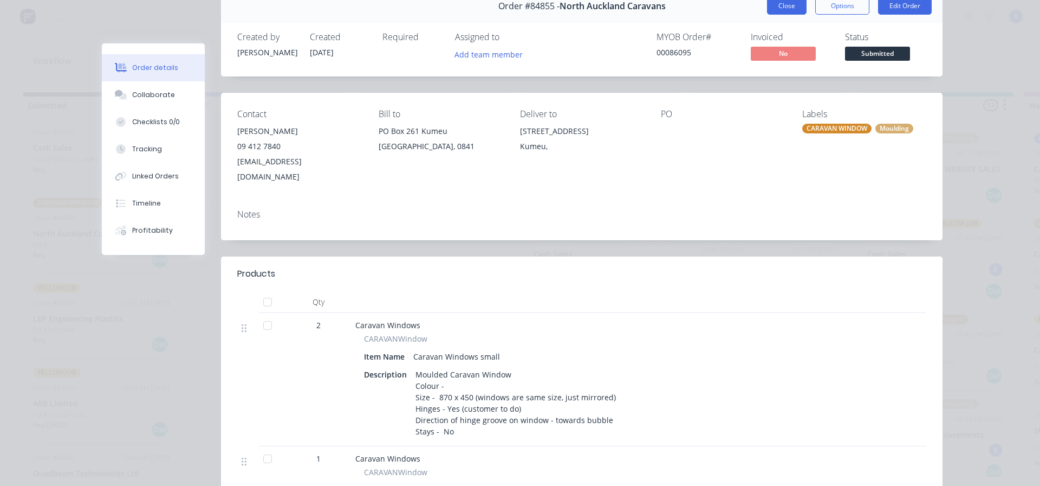
click at [782, 5] on button "Close" at bounding box center [787, 5] width 40 height 17
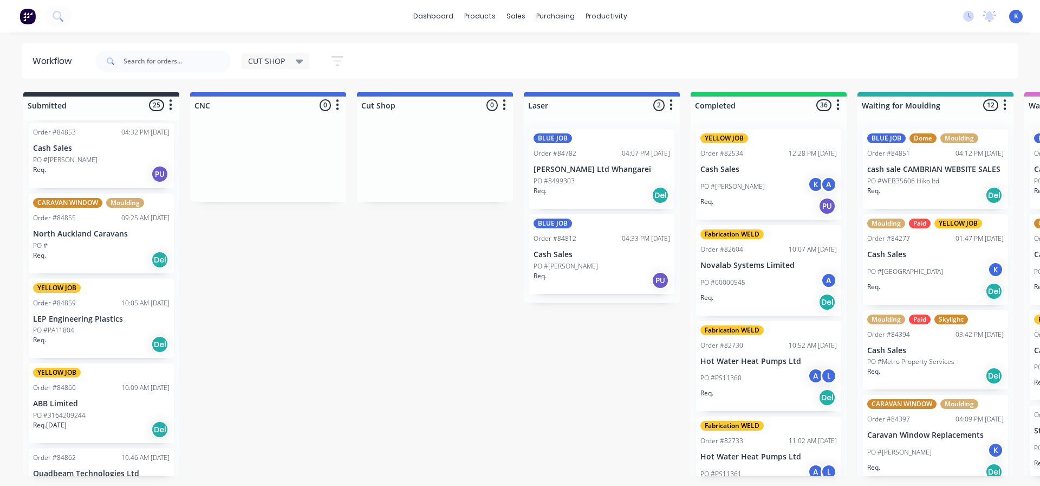
click at [56, 413] on p "PO #3164209244" at bounding box center [59, 415] width 53 height 10
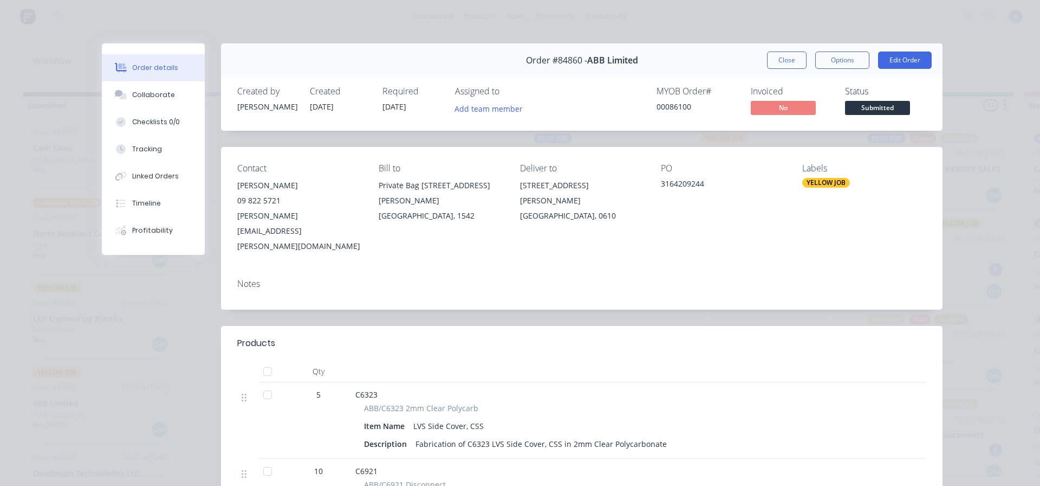
click at [779, 58] on button "Close" at bounding box center [787, 59] width 40 height 17
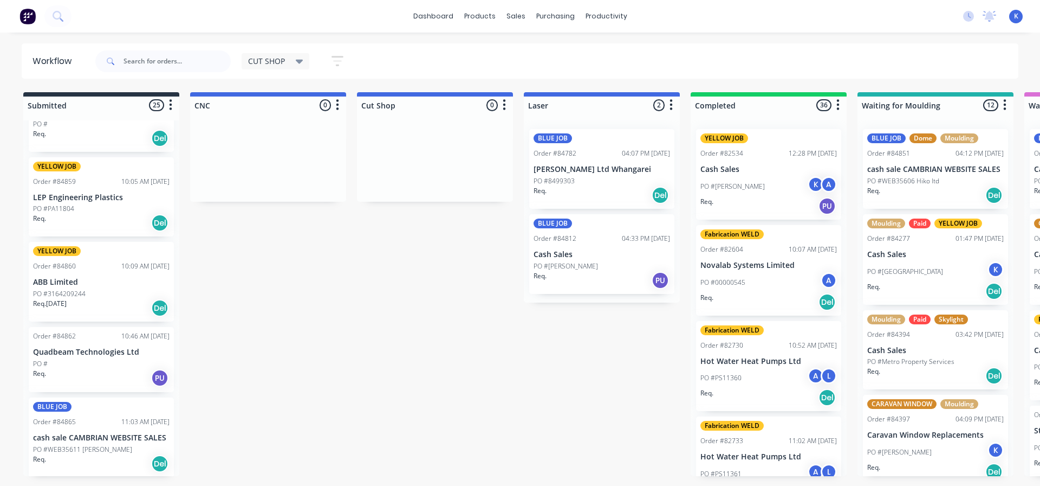
scroll to position [1694, 0]
click at [82, 363] on div "PO #" at bounding box center [101, 362] width 137 height 10
